Goal: Check status

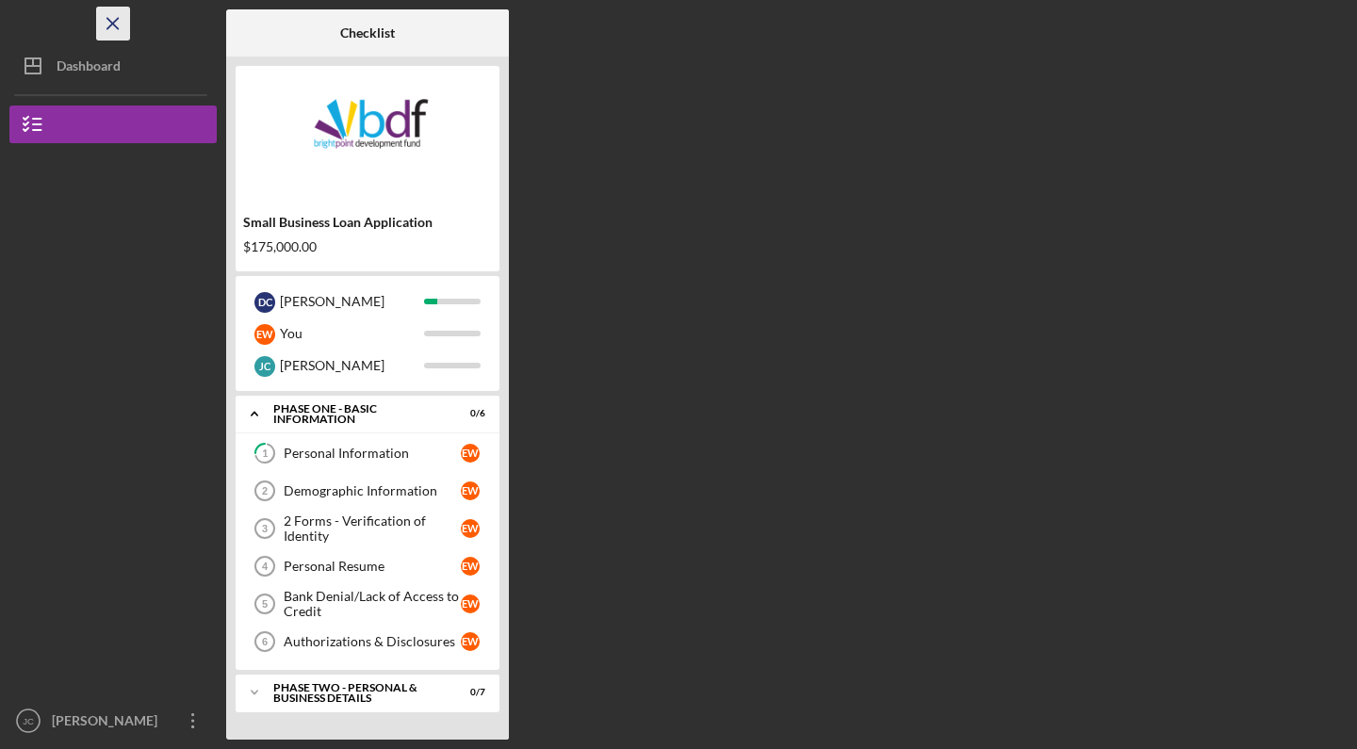
click at [114, 21] on icon "Icon/Menu Close" at bounding box center [113, 24] width 42 height 42
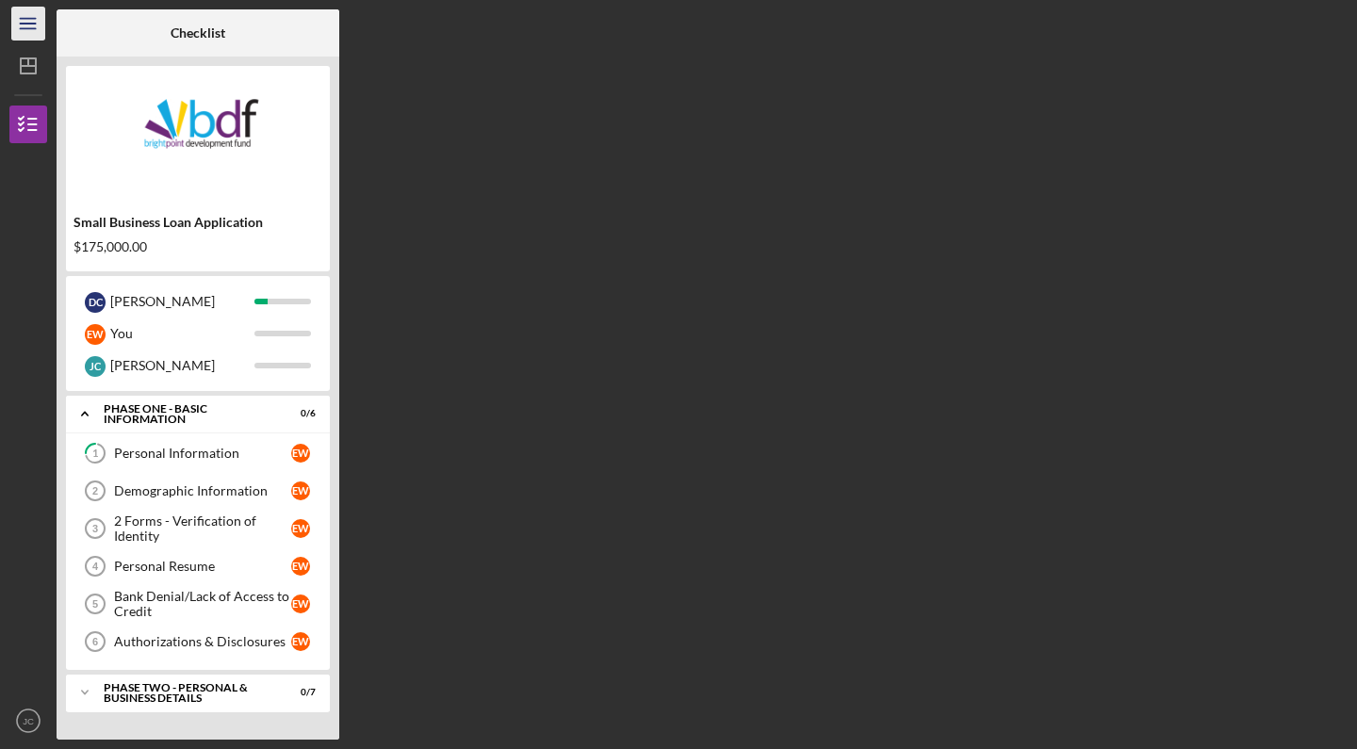
click at [28, 22] on icon "Icon/Menu" at bounding box center [29, 24] width 42 height 42
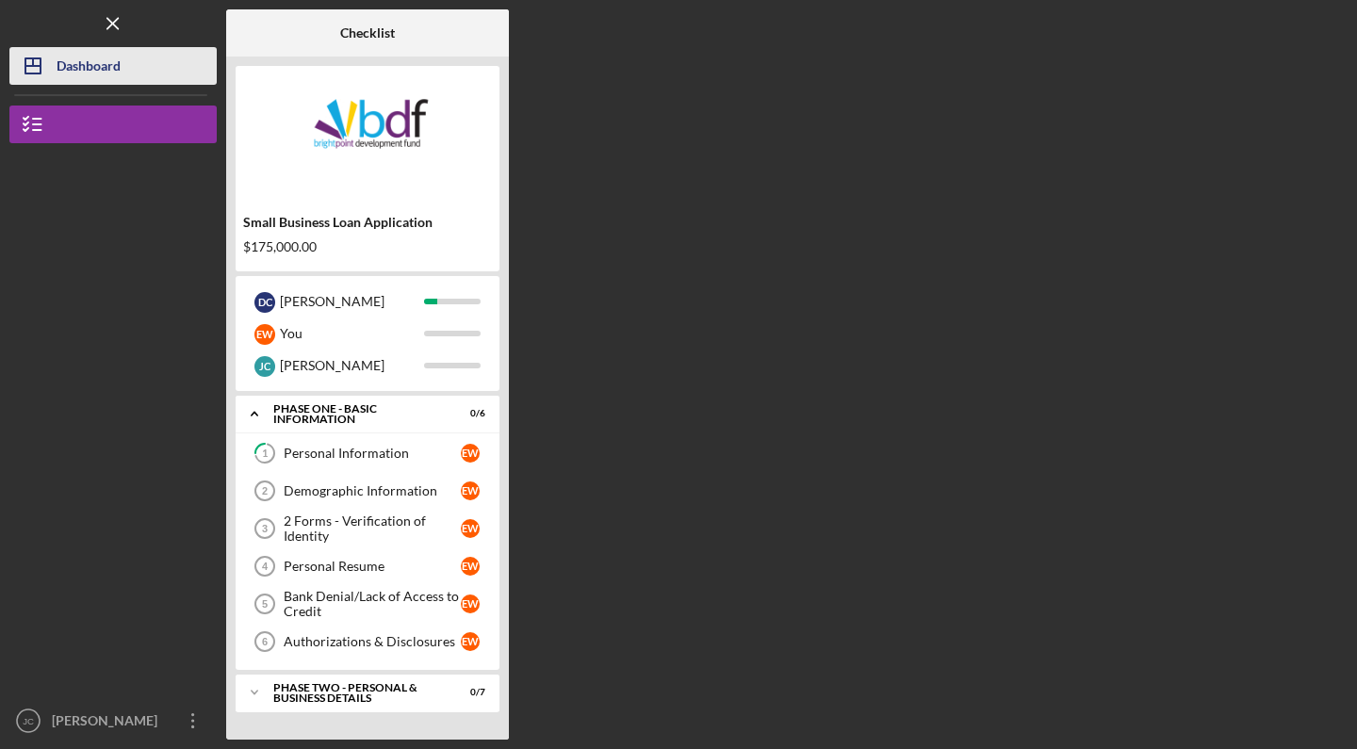
click at [26, 73] on polygon "button" at bounding box center [32, 65] width 15 height 15
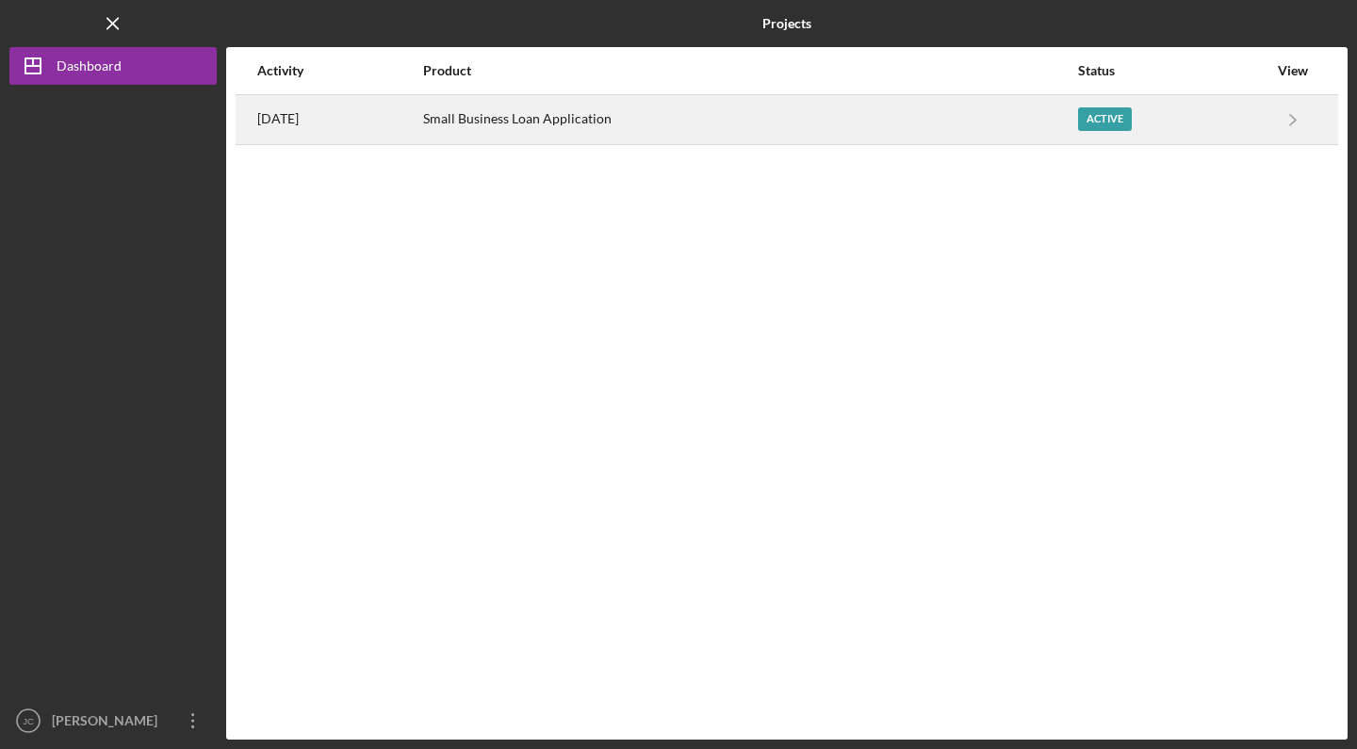
click at [345, 122] on div "[DATE]" at bounding box center [339, 119] width 164 height 47
